Goal: Task Accomplishment & Management: Use online tool/utility

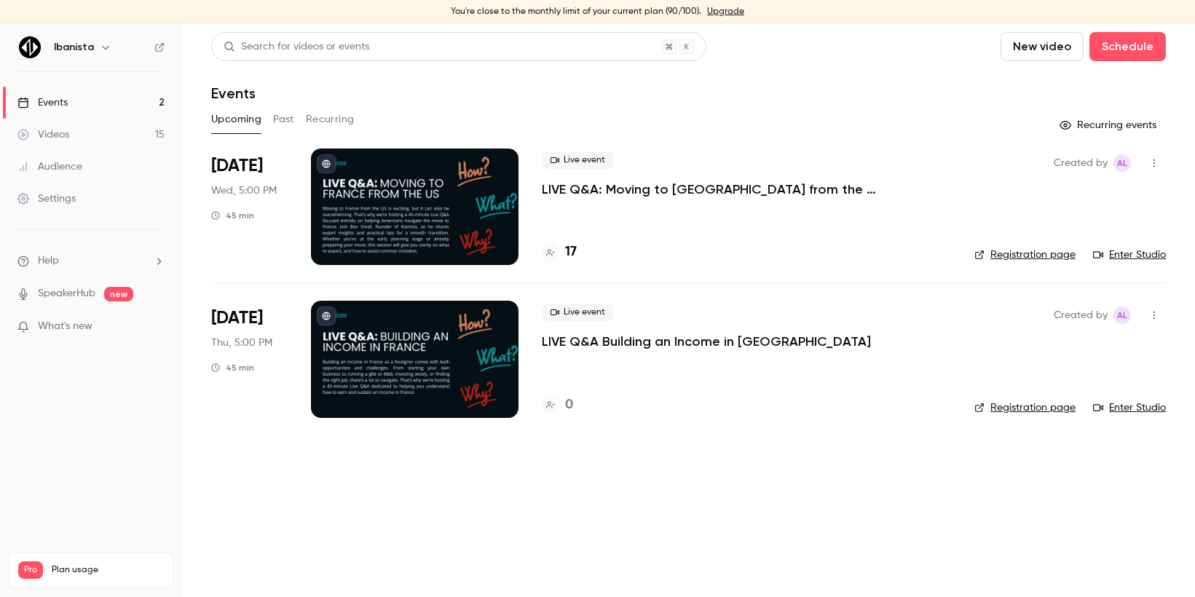
click at [627, 194] on p "LIVE Q&A: Moving to [GEOGRAPHIC_DATA] from the [GEOGRAPHIC_DATA]" at bounding box center [746, 189] width 409 height 17
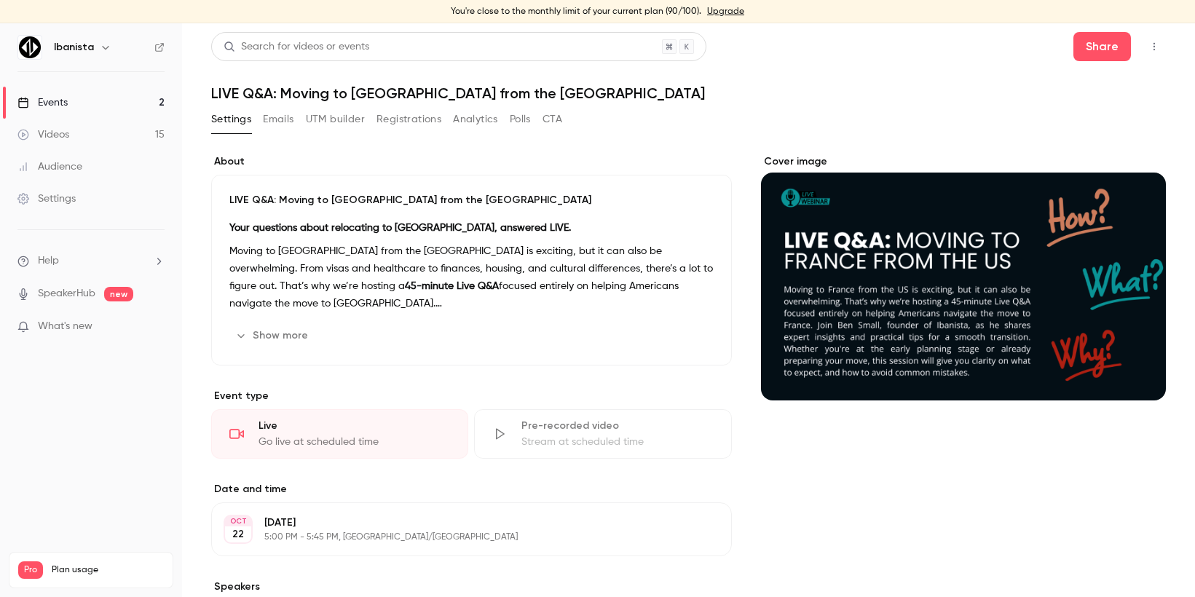
click at [317, 122] on button "UTM builder" at bounding box center [335, 119] width 59 height 23
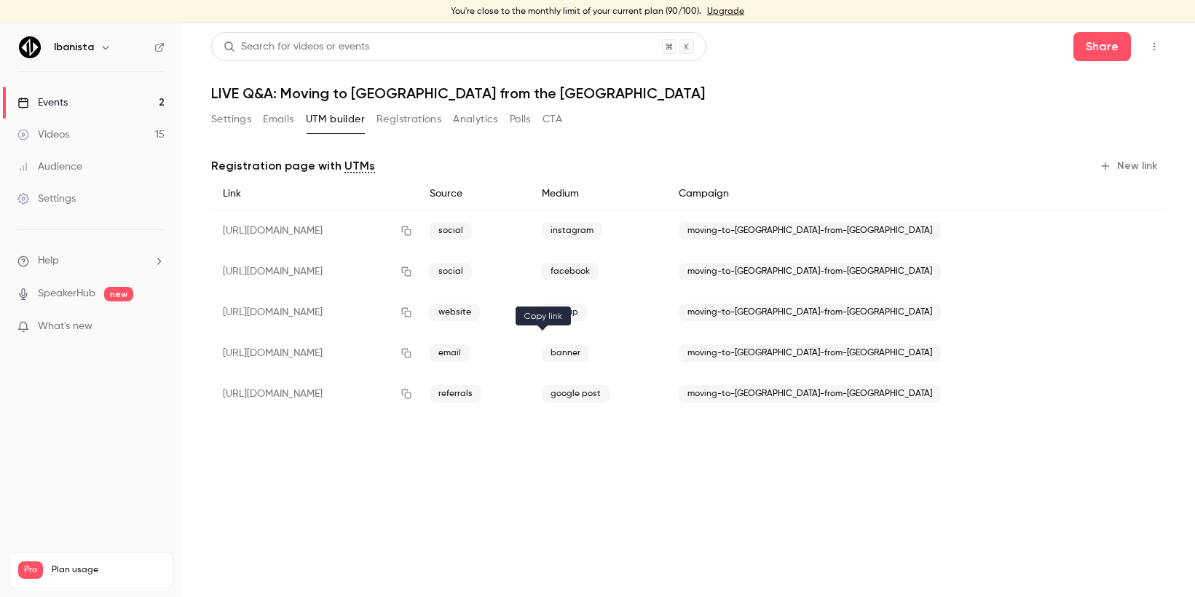
click at [412, 353] on icon "button" at bounding box center [407, 353] width 12 height 10
